Goal: Task Accomplishment & Management: Use online tool/utility

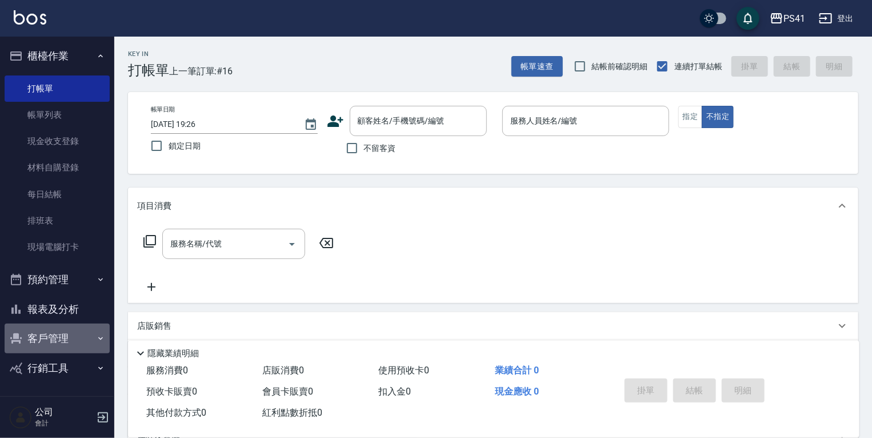
click at [86, 340] on button "客戶管理" at bounding box center [57, 339] width 105 height 30
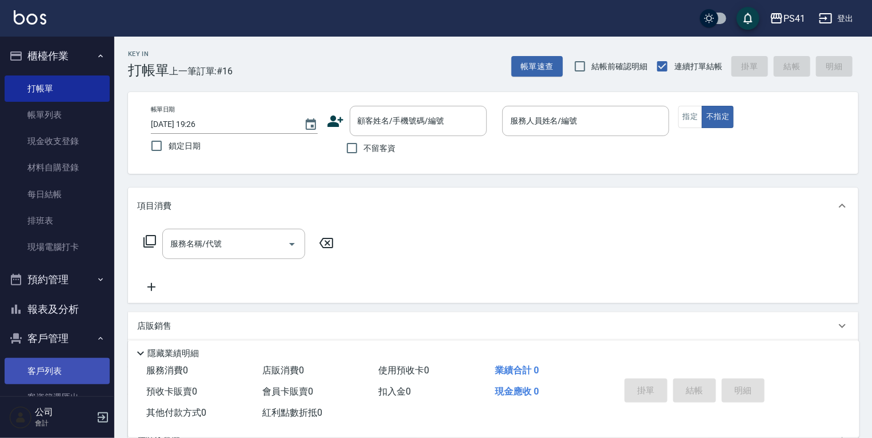
click at [82, 366] on link "客戶列表" at bounding box center [57, 371] width 105 height 26
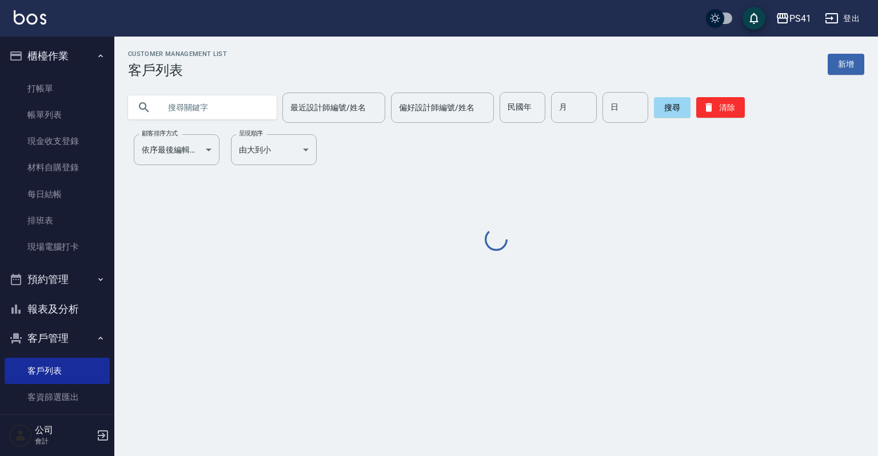
click at [252, 115] on input "text" at bounding box center [213, 107] width 107 height 31
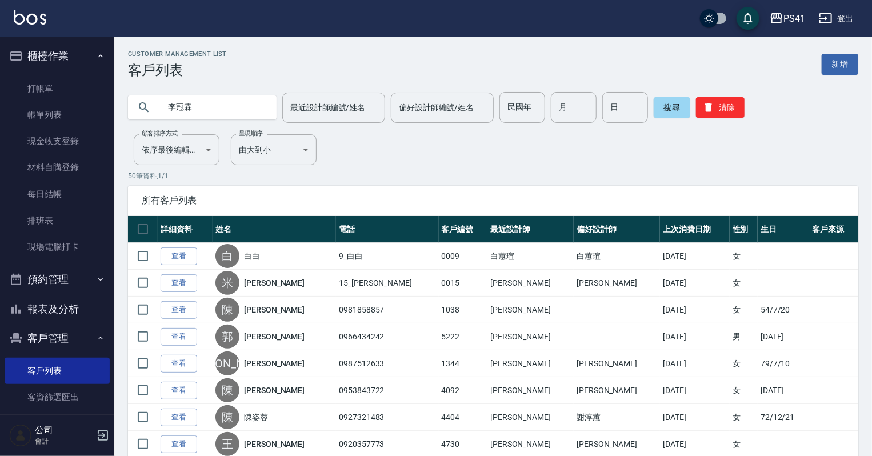
type input "李冠霖"
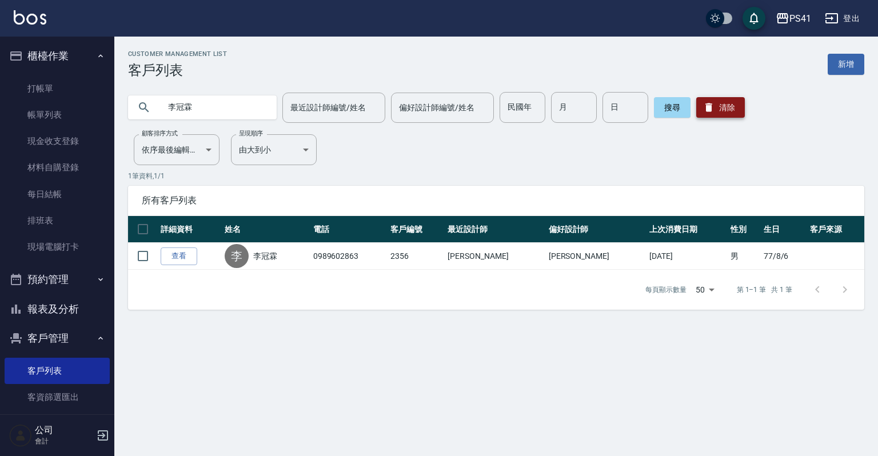
click at [716, 108] on button "清除" at bounding box center [720, 107] width 49 height 21
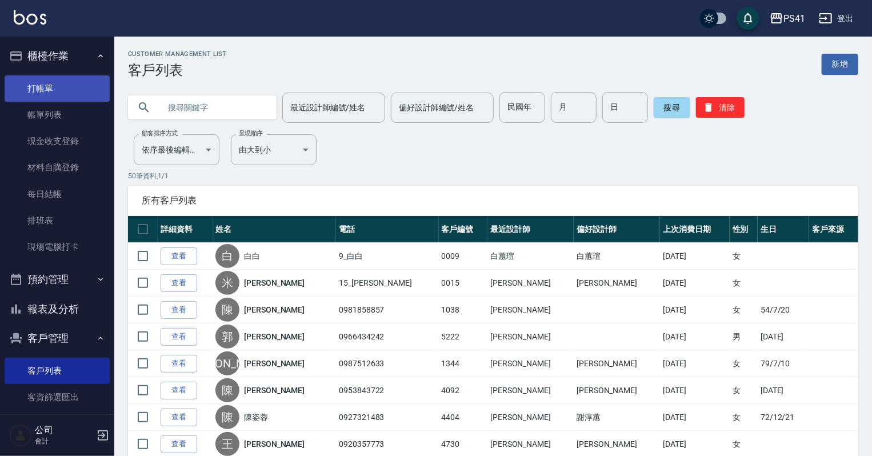
click at [57, 89] on link "打帳單" at bounding box center [57, 88] width 105 height 26
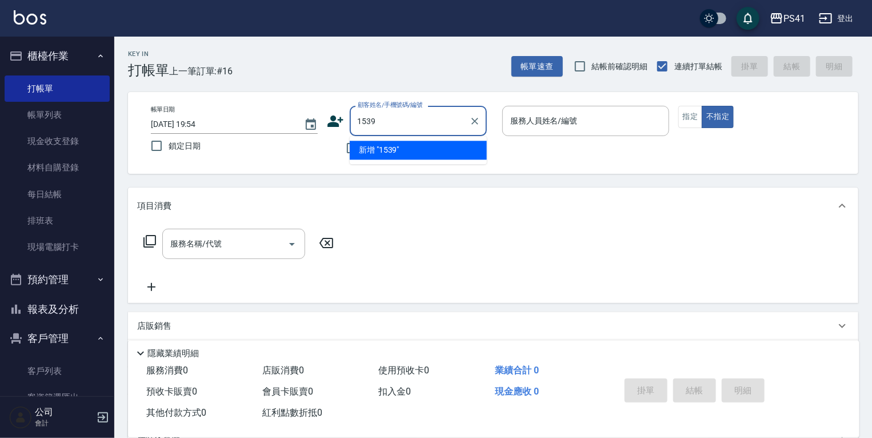
type input "1539"
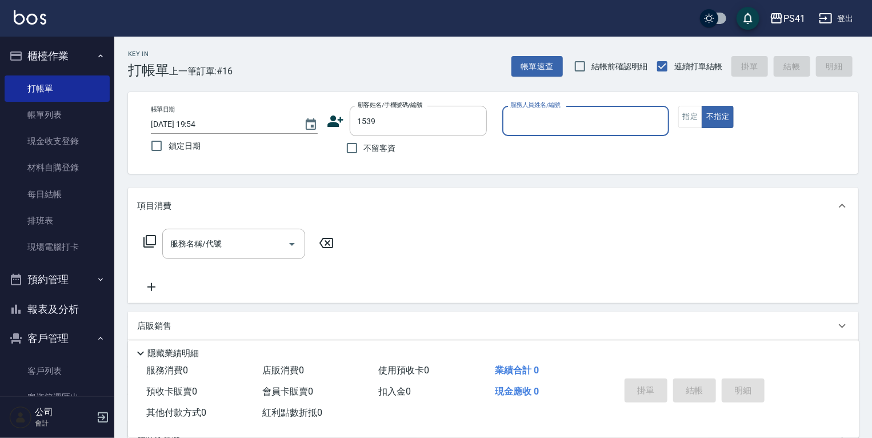
type input "5"
type input "紋棋/0972996837/1539"
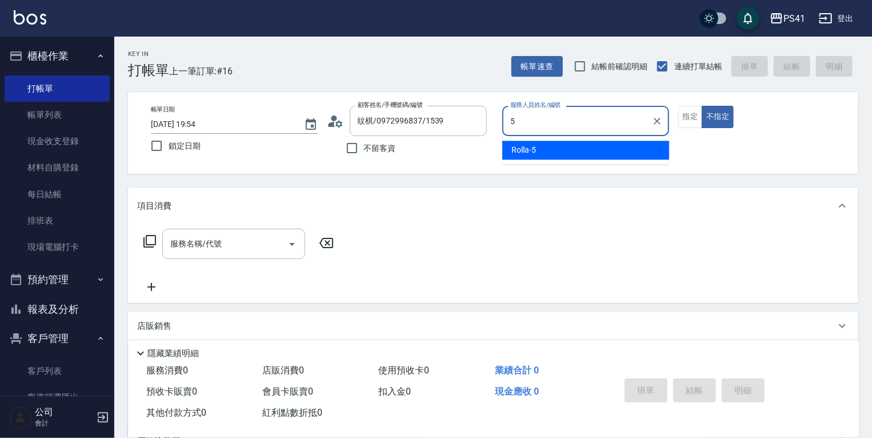
type input "Rolla-5"
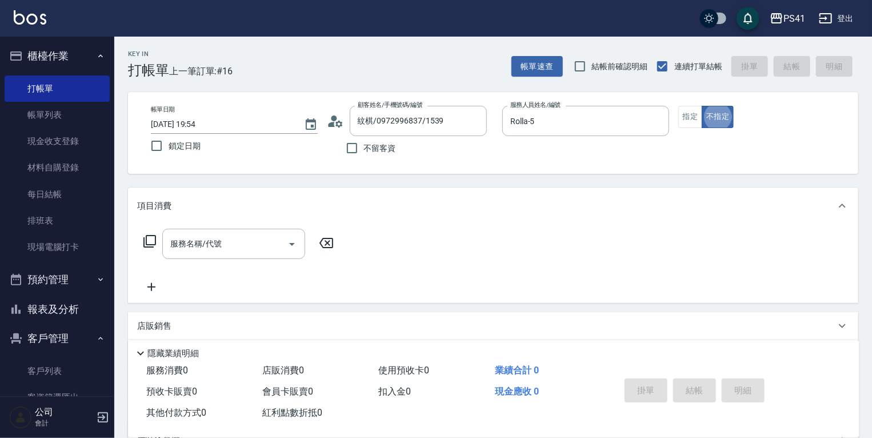
type button "false"
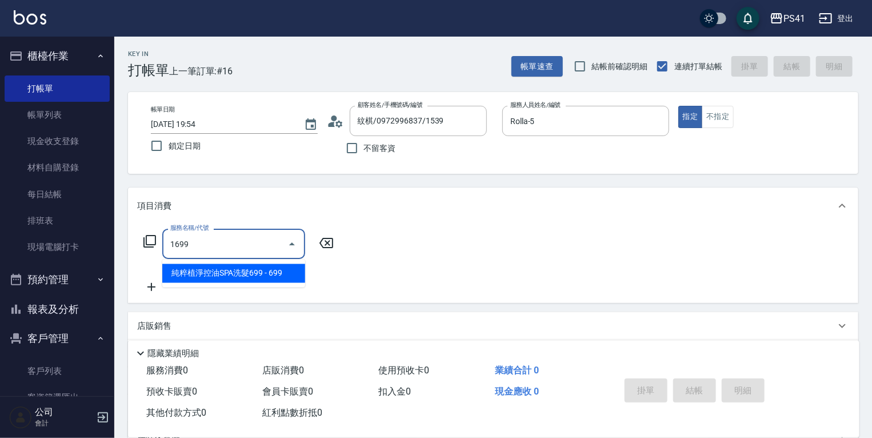
type input "純粹植淨控油SPA洗髮699(1699)"
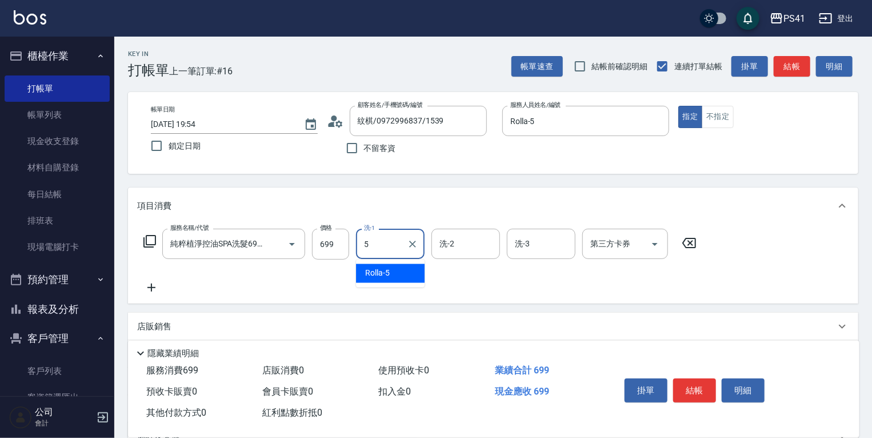
type input "Rolla-5"
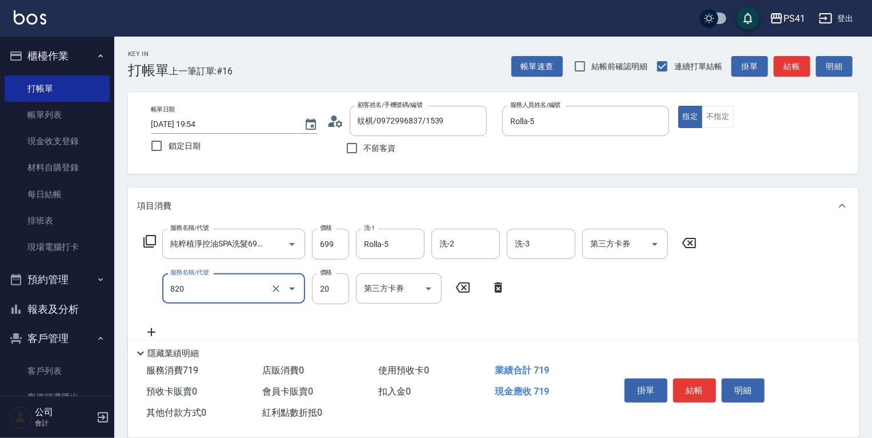
type input "潤絲(820)"
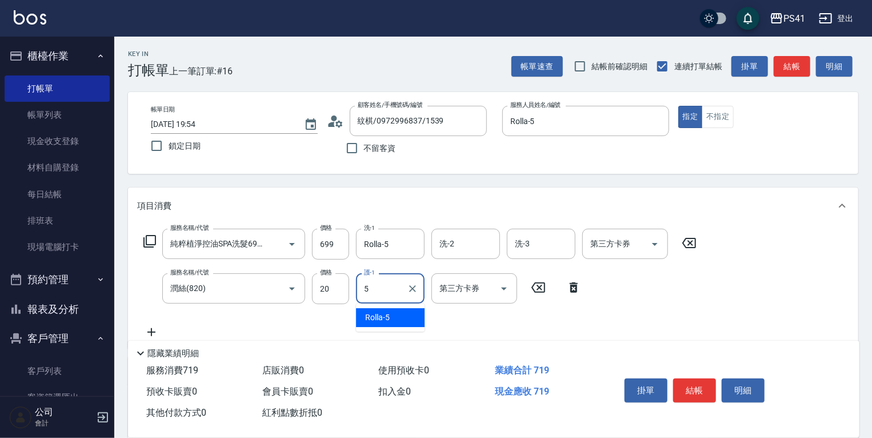
type input "Rolla-5"
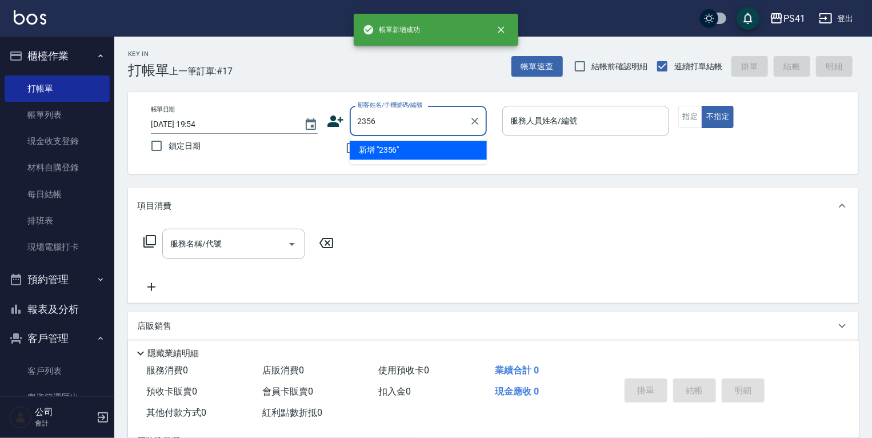
type input "2356"
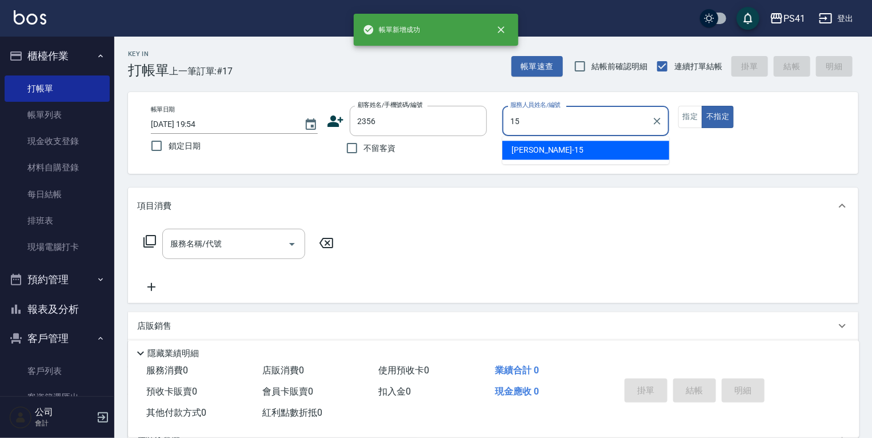
type input "[PERSON_NAME]-15"
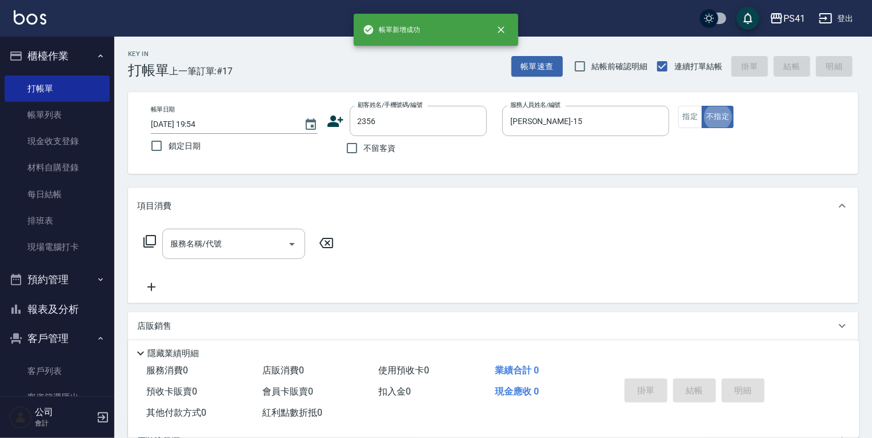
type input "[PERSON_NAME]/0989602863/2356"
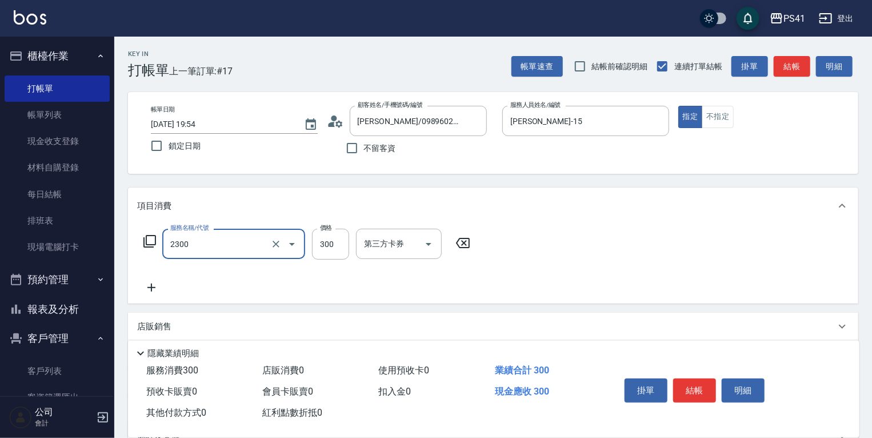
type input "剪髮(2300)"
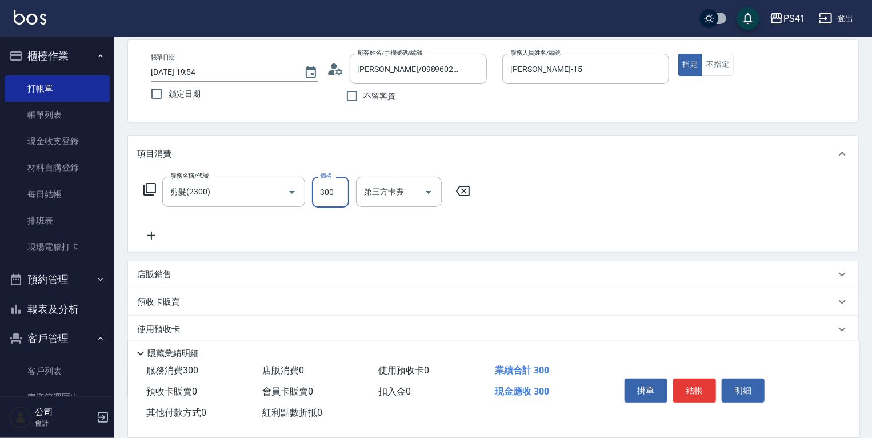
scroll to position [121, 0]
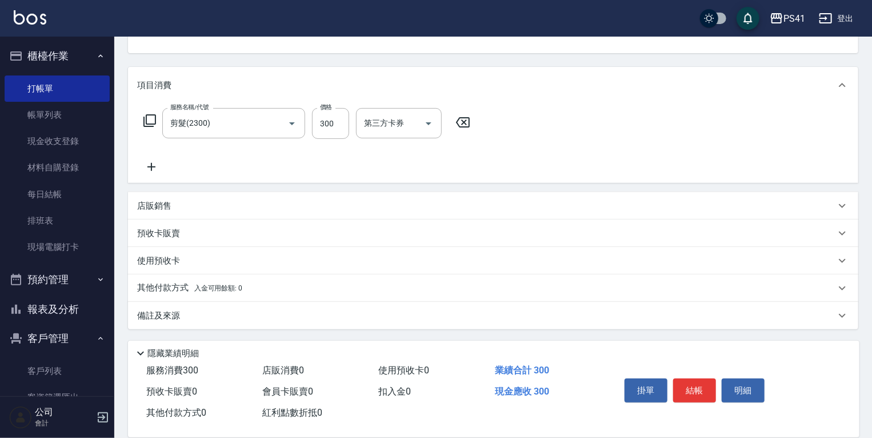
click at [202, 285] on span "入金可用餘額: 0" at bounding box center [218, 288] width 49 height 8
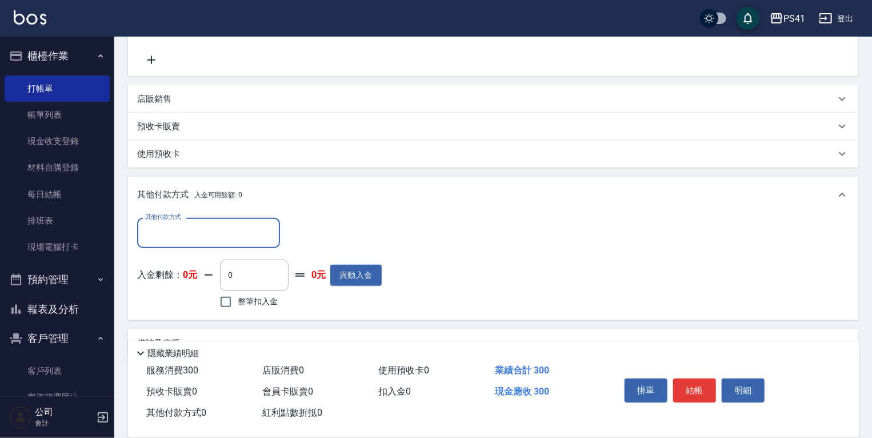
scroll to position [0, 0]
click at [203, 236] on input "其他付款方式" at bounding box center [208, 232] width 133 height 20
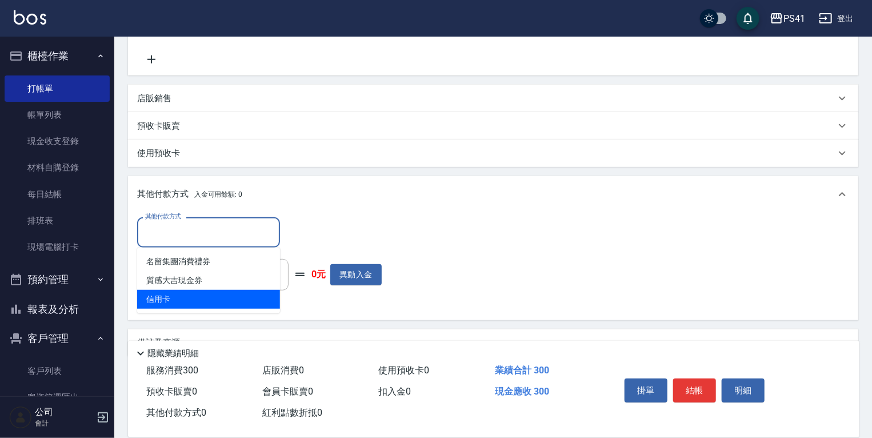
click at [182, 298] on span "信用卡" at bounding box center [208, 299] width 143 height 19
type input "信用卡"
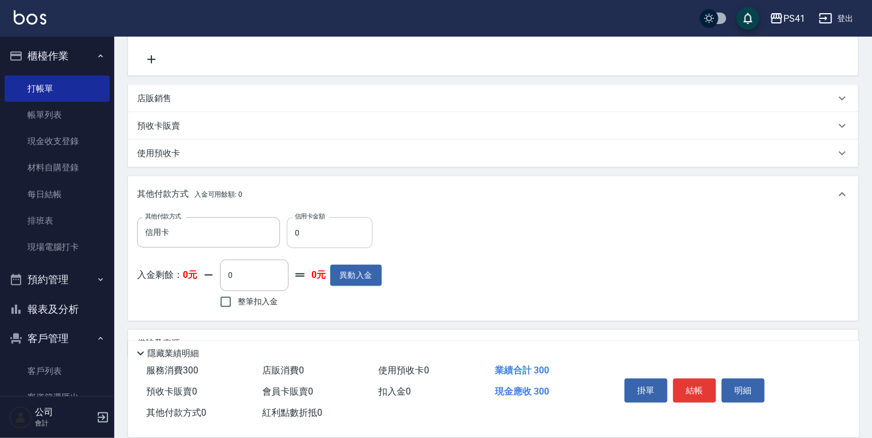
drag, startPoint x: 389, startPoint y: 219, endPoint x: 345, endPoint y: 225, distance: 44.4
click at [345, 225] on div "其他付款方式 信用卡 其他付款方式 信用卡金額 0 信用卡金額 入金剩餘： 0元 0 ​ 整筆扣入金 0元 異動入金" at bounding box center [493, 264] width 712 height 94
drag, startPoint x: 318, startPoint y: 231, endPoint x: 183, endPoint y: 251, distance: 136.4
click at [186, 247] on div "其他付款方式 信用卡 其他付款方式 信用卡金額 0 信用卡金額" at bounding box center [259, 232] width 245 height 31
type input "300"
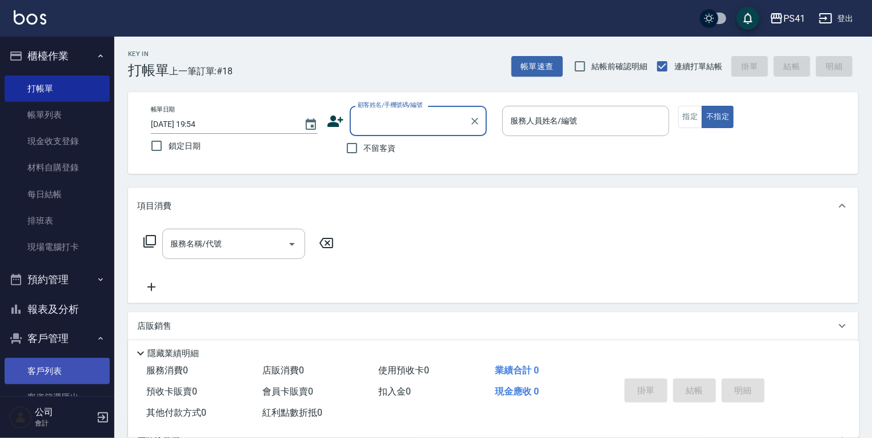
click at [63, 373] on link "客戶列表" at bounding box center [57, 371] width 105 height 26
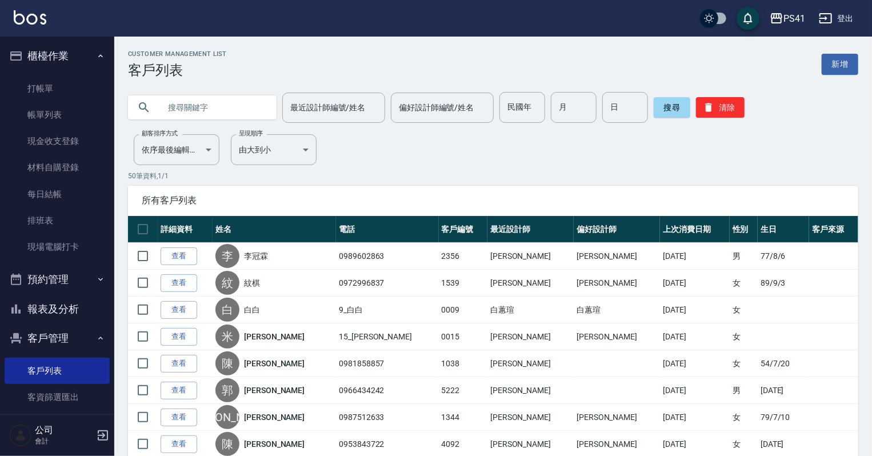
click at [213, 106] on input "text" at bounding box center [213, 107] width 107 height 31
type input "0918524867"
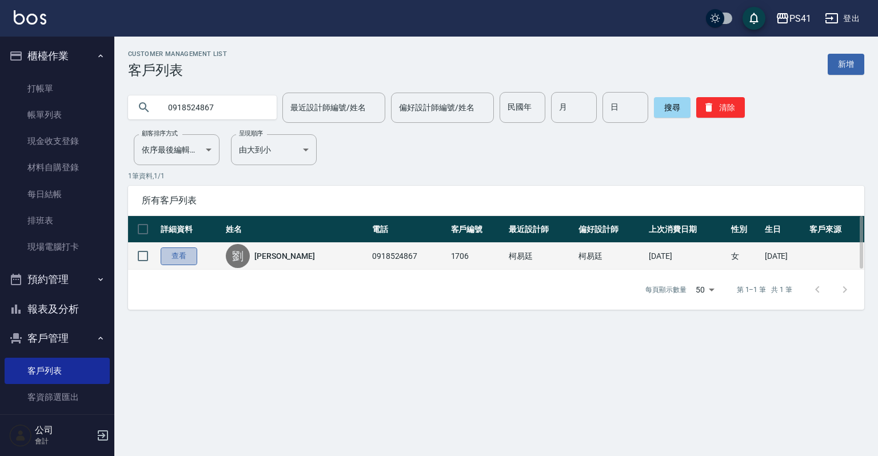
click at [183, 257] on link "查看" at bounding box center [179, 256] width 37 height 18
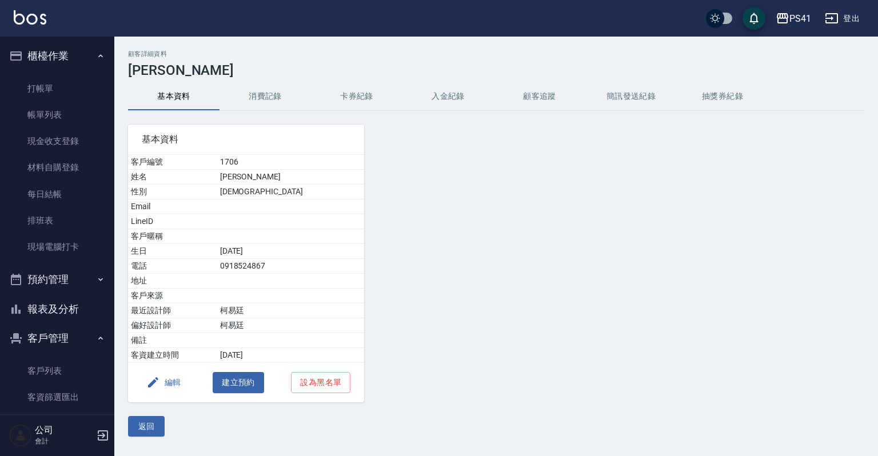
click at [262, 97] on button "消費記錄" at bounding box center [264, 96] width 91 height 27
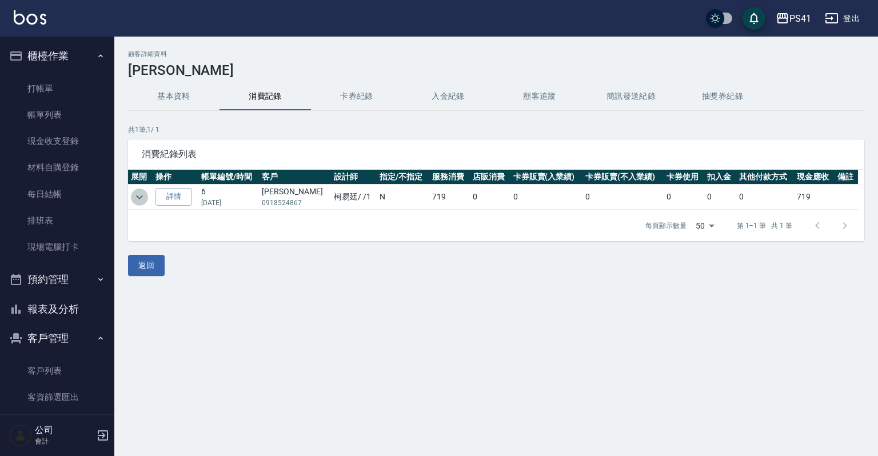
click at [145, 195] on icon "expand row" at bounding box center [140, 197] width 14 height 14
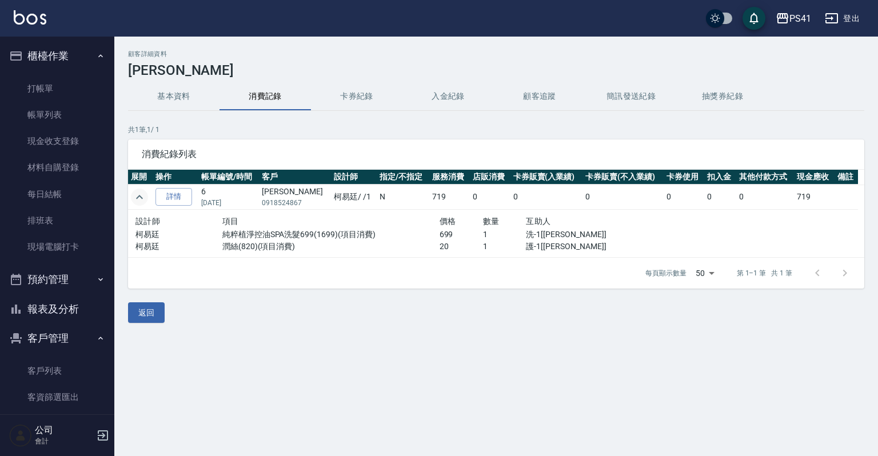
click at [145, 195] on icon "expand row" at bounding box center [140, 197] width 14 height 14
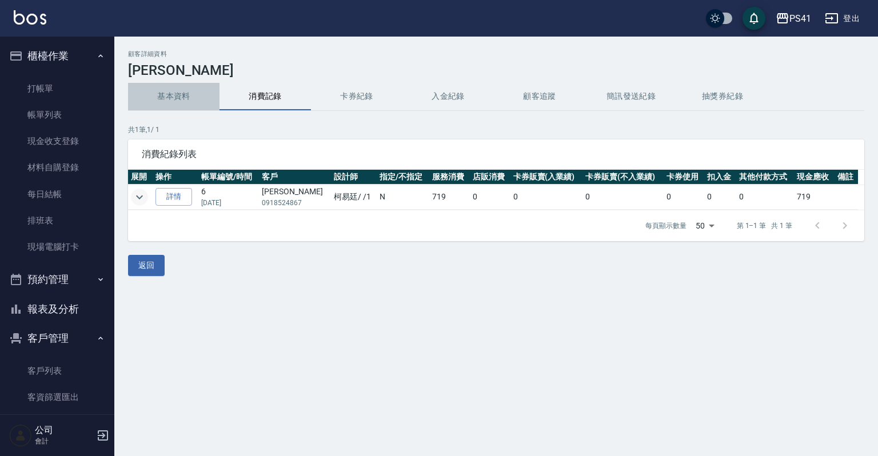
click at [176, 91] on button "基本資料" at bounding box center [173, 96] width 91 height 27
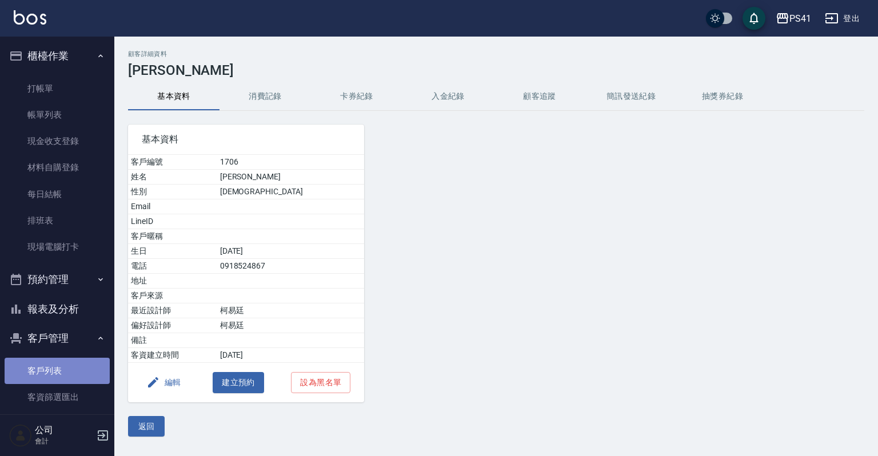
click at [64, 376] on link "客戶列表" at bounding box center [57, 371] width 105 height 26
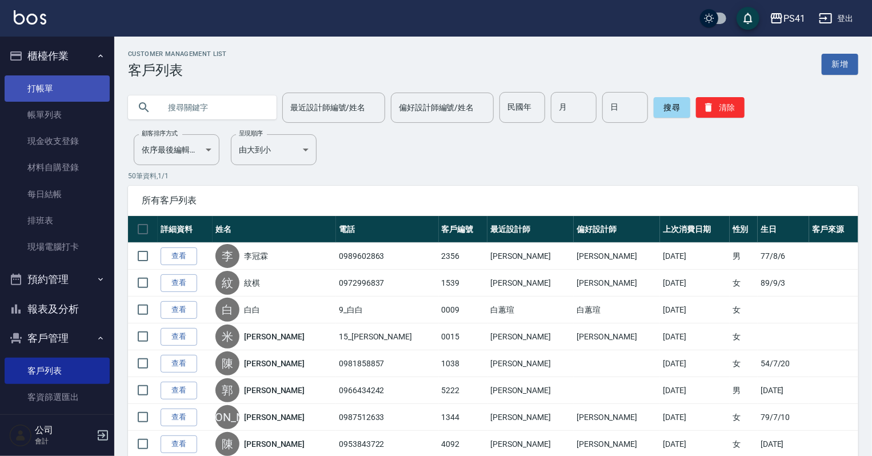
click at [49, 76] on link "打帳單" at bounding box center [57, 88] width 105 height 26
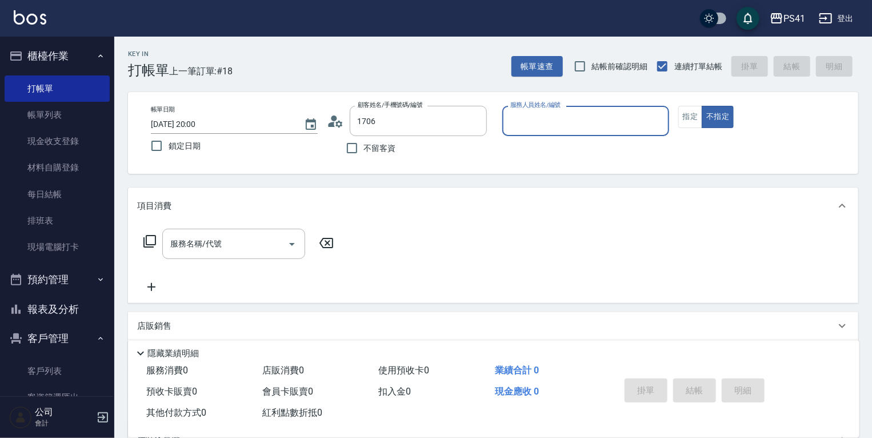
type input "[PERSON_NAME]/0918524867/1706"
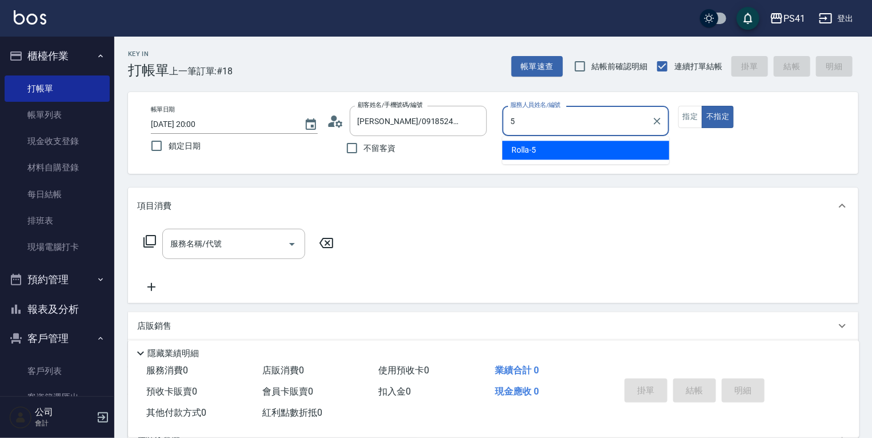
type input "Rolla-5"
type button "false"
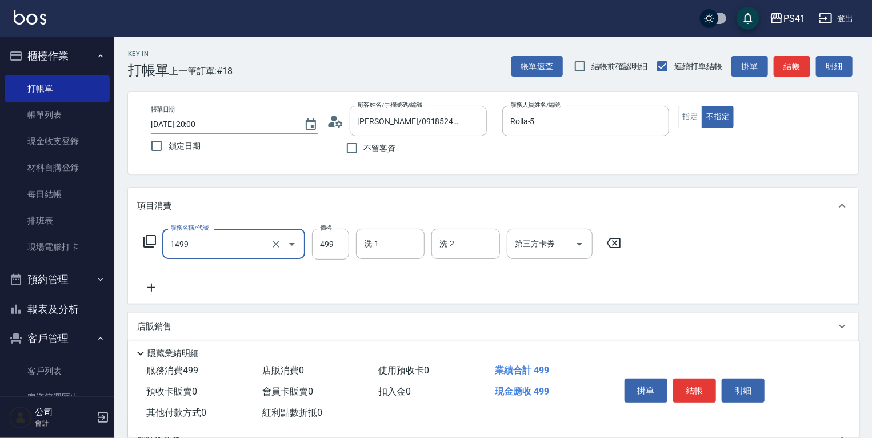
type input "活氧毛囊淨化髮浴(1499)"
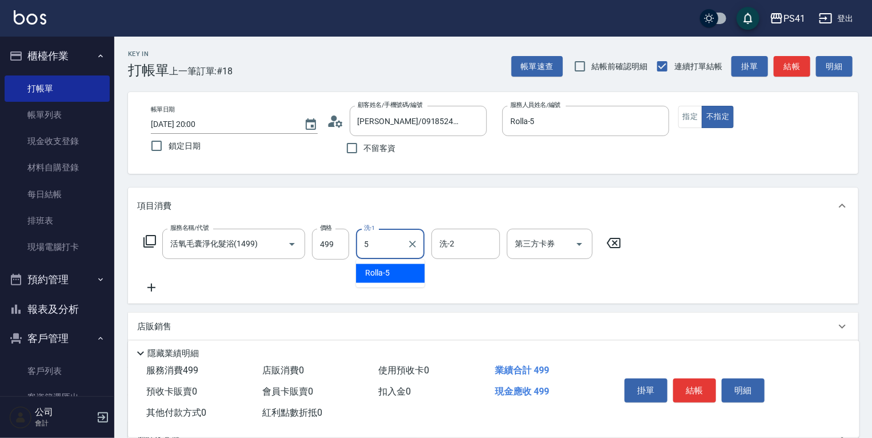
type input "Rolla-5"
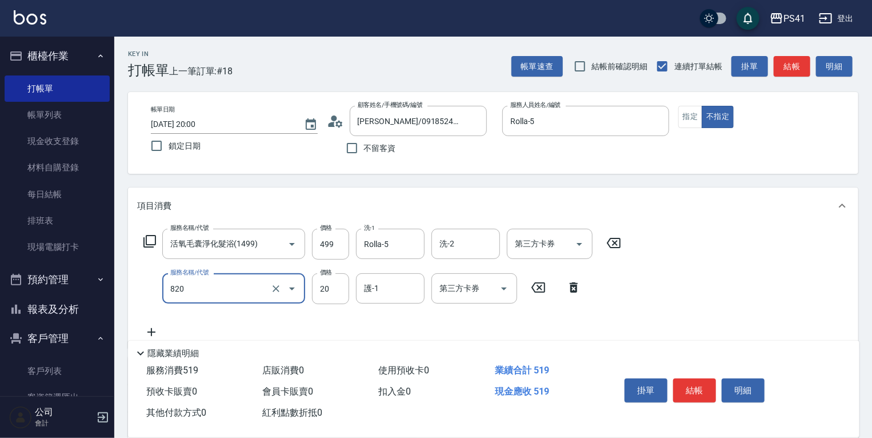
type input "潤絲(820)"
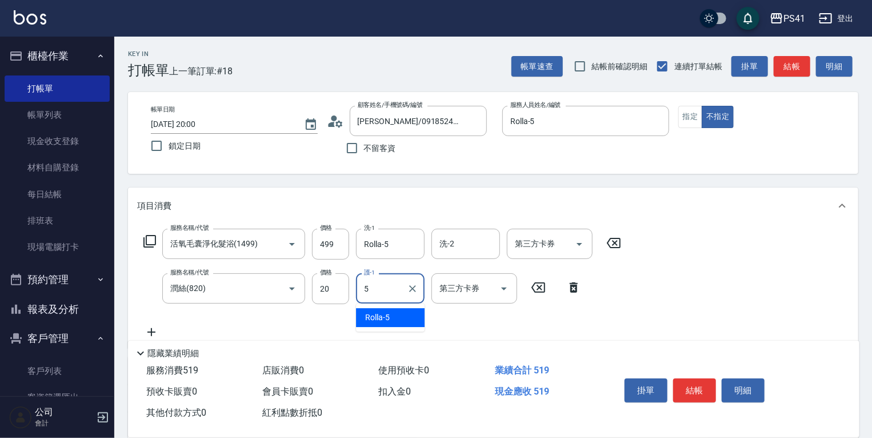
type input "Rolla-5"
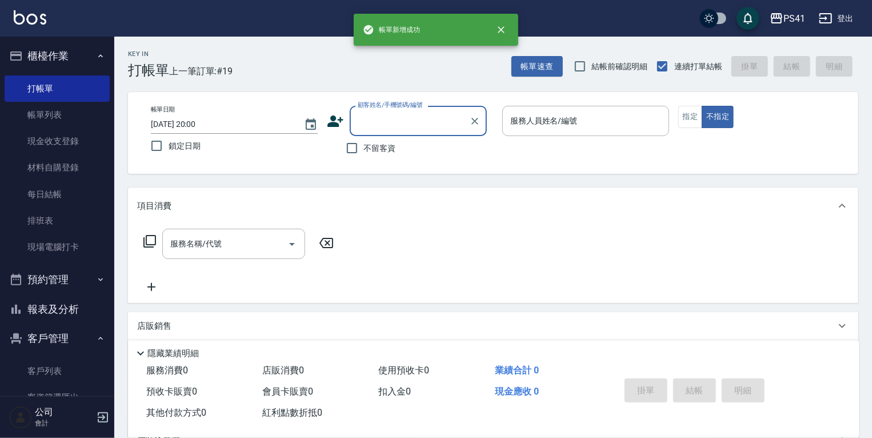
click at [78, 313] on button "報表及分析" at bounding box center [57, 309] width 105 height 30
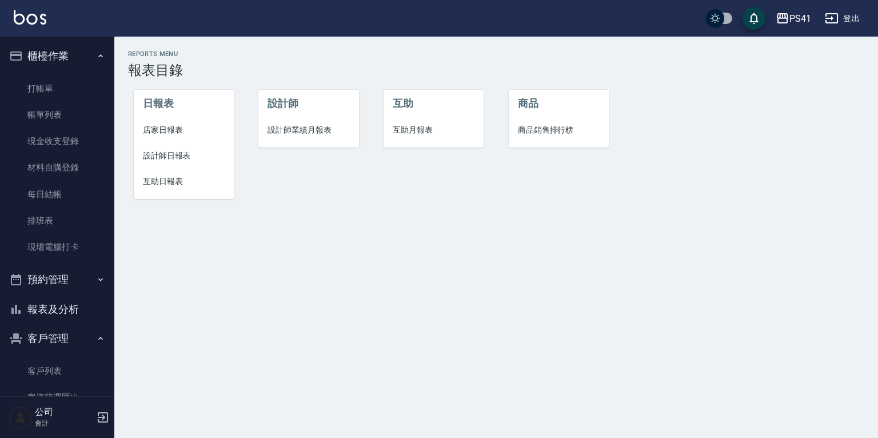
click at [166, 137] on li "店家日報表" at bounding box center [184, 130] width 100 height 26
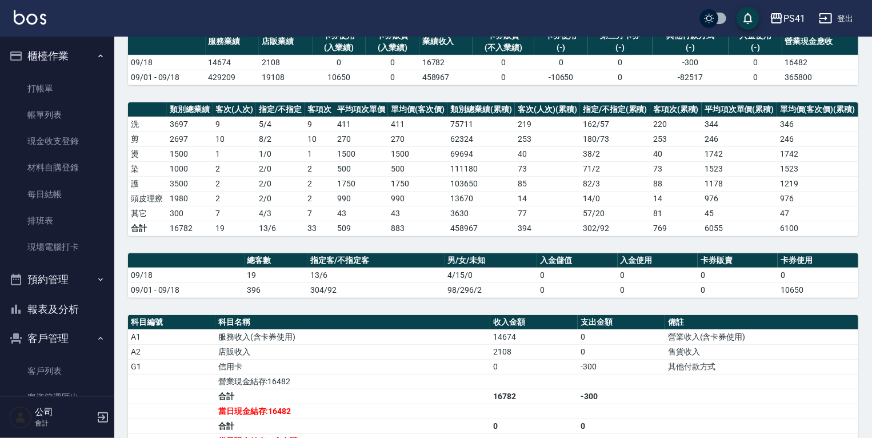
scroll to position [225, 0]
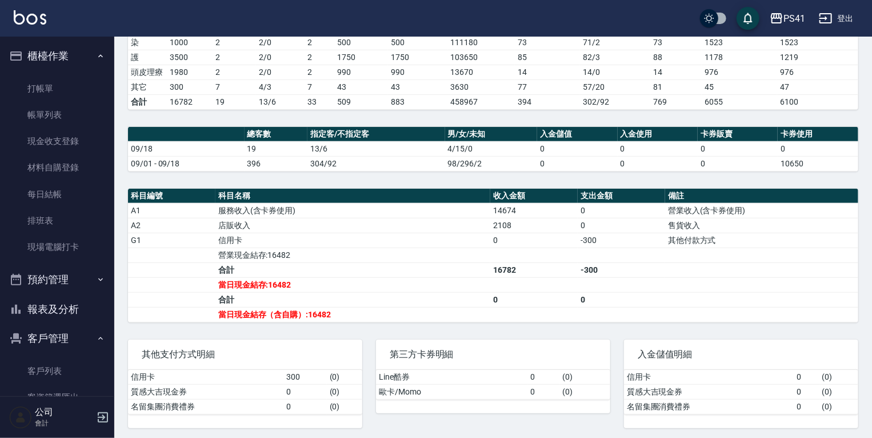
click at [142, 301] on td "a dense table" at bounding box center [171, 299] width 87 height 15
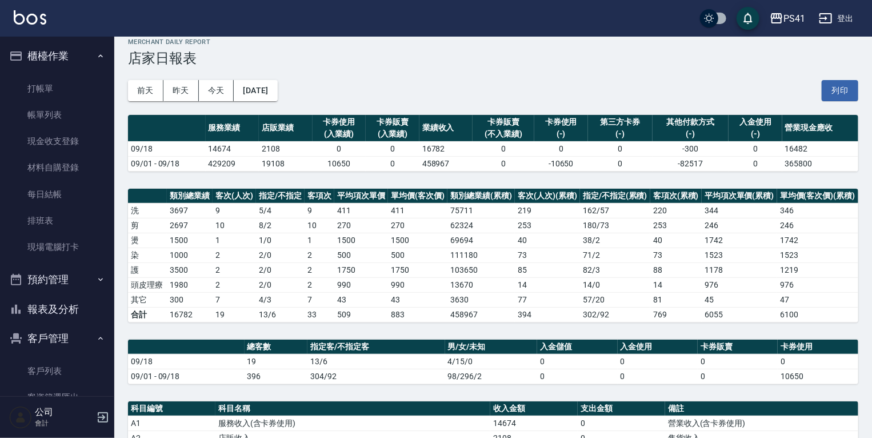
scroll to position [0, 0]
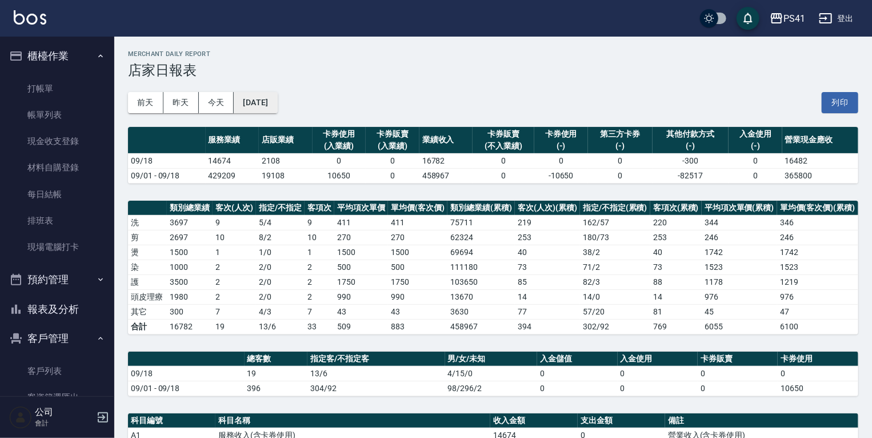
click at [277, 99] on button "[DATE]" at bounding box center [255, 102] width 43 height 21
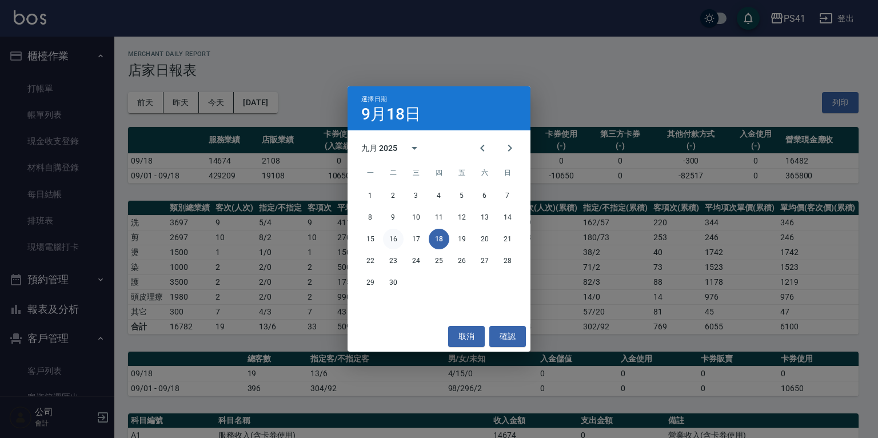
click at [391, 235] on button "16" at bounding box center [393, 239] width 21 height 21
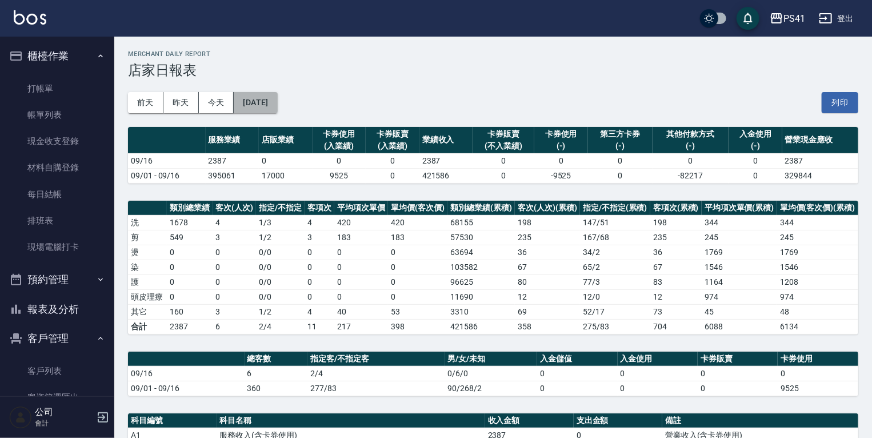
click at [277, 103] on button "[DATE]" at bounding box center [255, 102] width 43 height 21
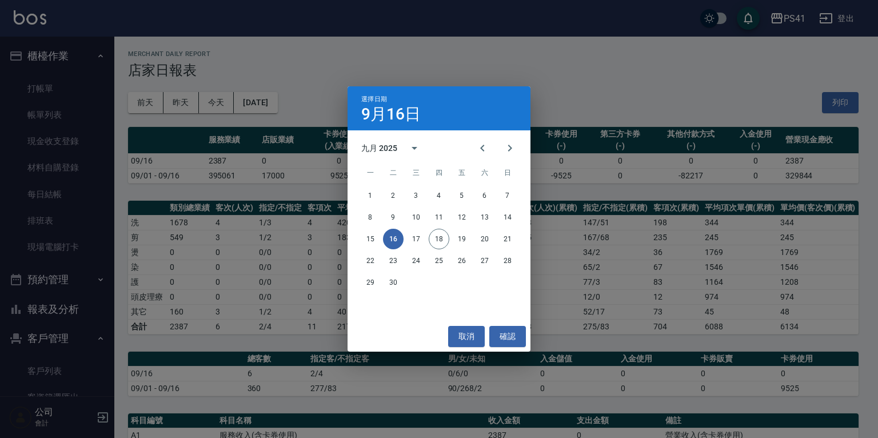
click at [158, 126] on div "選擇日期 [DATE] 九月 2025 一 二 三 四 五 六 日 1 2 3 4 5 6 7 8 9 10 11 12 13 14 15 16 17 18 …" at bounding box center [439, 219] width 878 height 438
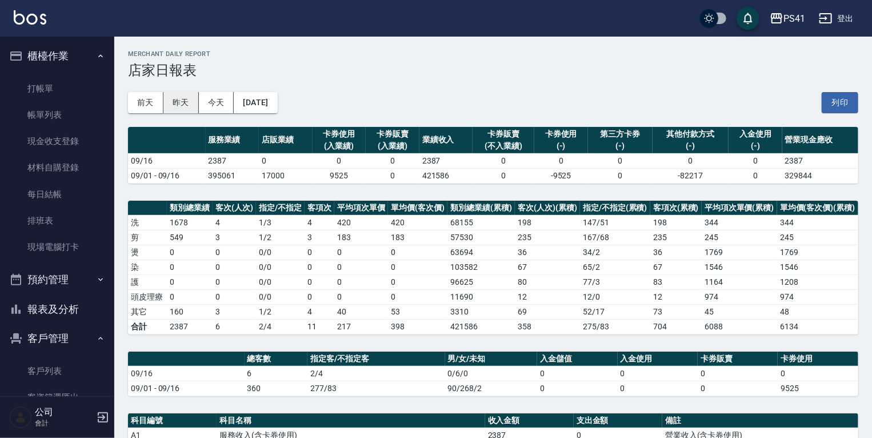
click at [173, 104] on button "昨天" at bounding box center [180, 102] width 35 height 21
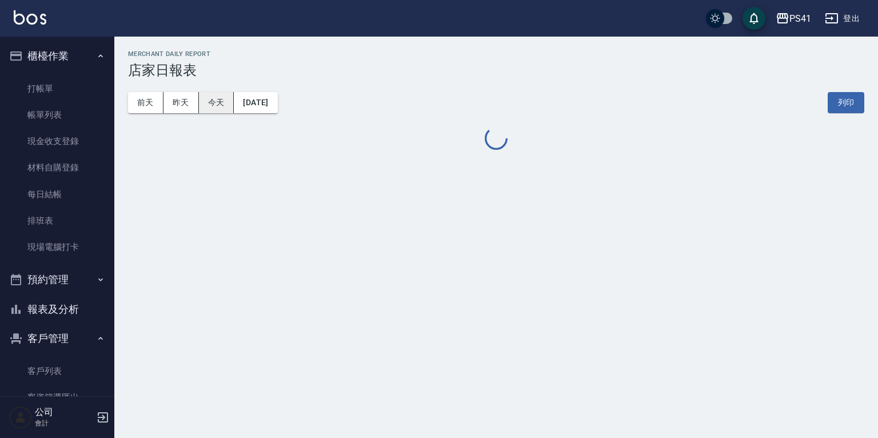
click at [203, 103] on button "今天" at bounding box center [216, 102] width 35 height 21
click at [210, 102] on button "今天" at bounding box center [216, 102] width 35 height 21
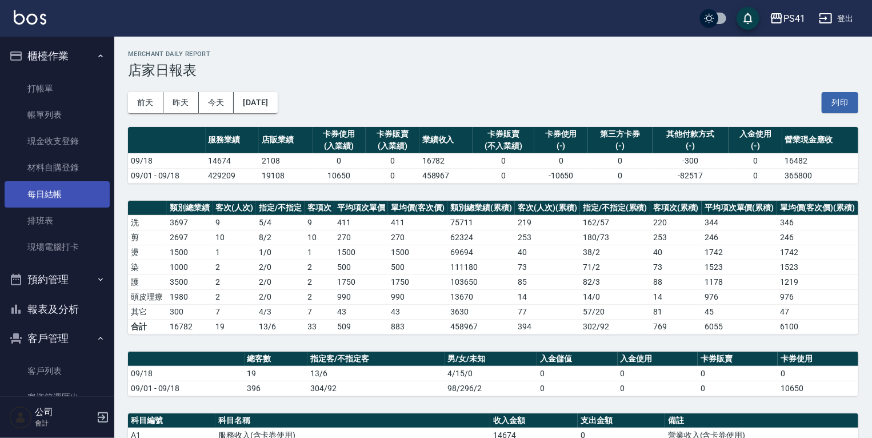
click at [54, 201] on link "每日結帳" at bounding box center [57, 194] width 105 height 26
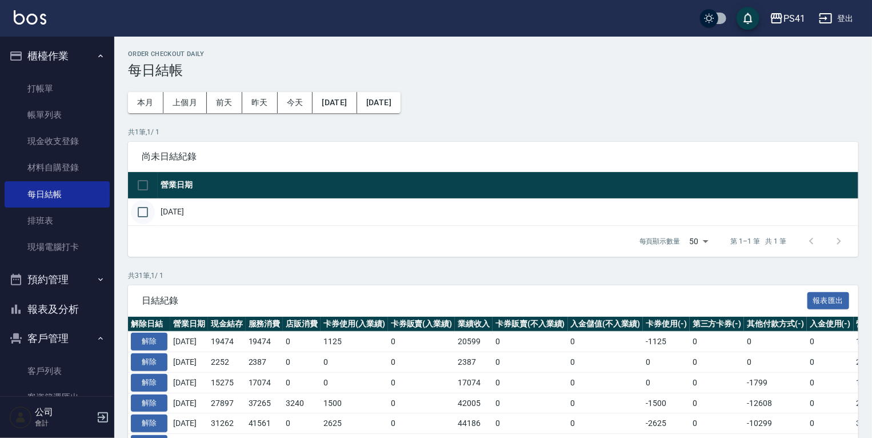
drag, startPoint x: 142, startPoint y: 209, endPoint x: 150, endPoint y: 206, distance: 8.5
click at [150, 206] on input "checkbox" at bounding box center [143, 212] width 24 height 24
checkbox input "true"
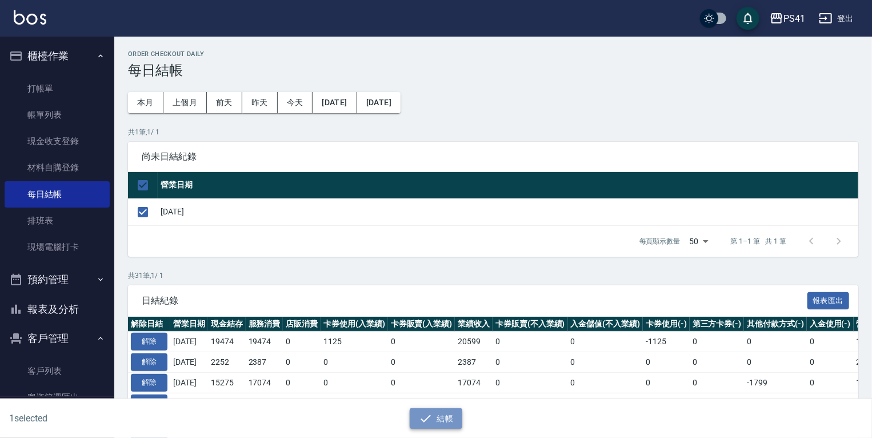
click at [438, 409] on button "結帳" at bounding box center [436, 418] width 53 height 21
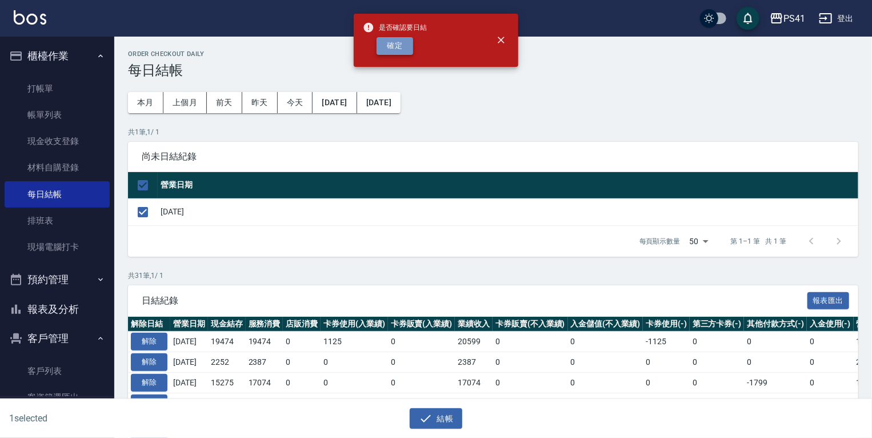
click at [408, 42] on button "確定" at bounding box center [395, 46] width 37 height 18
checkbox input "false"
